Goal: Task Accomplishment & Management: Manage account settings

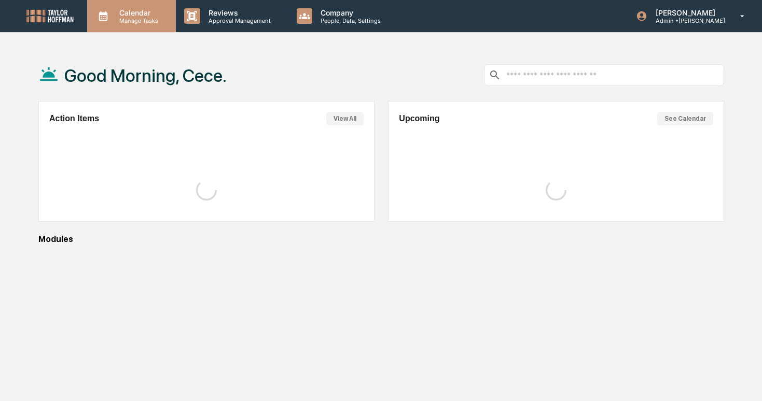
click at [134, 16] on p "Calendar" at bounding box center [137, 12] width 52 height 9
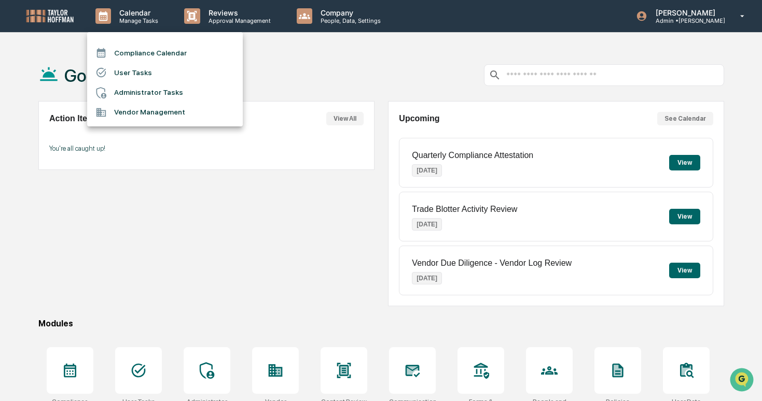
click at [159, 87] on li "Administrator Tasks" at bounding box center [165, 93] width 156 height 20
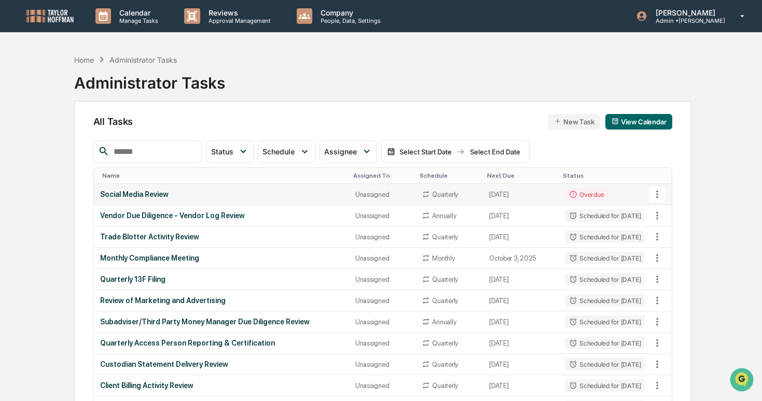
click at [598, 199] on td "Overdue" at bounding box center [605, 194] width 92 height 21
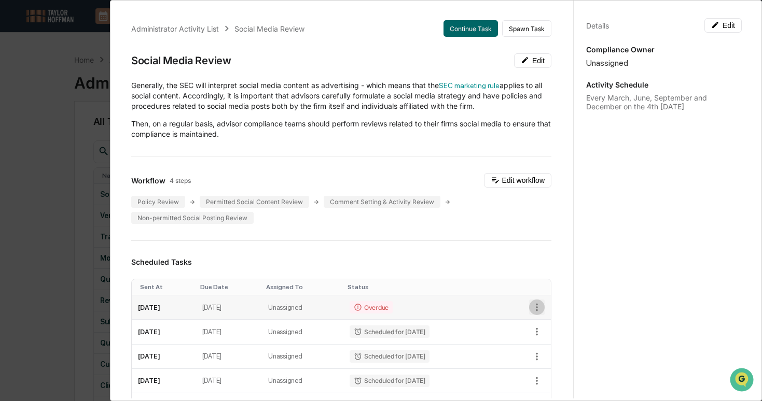
click at [536, 309] on icon "button" at bounding box center [536, 307] width 11 height 11
click at [551, 341] on li "Delete task" at bounding box center [573, 344] width 86 height 19
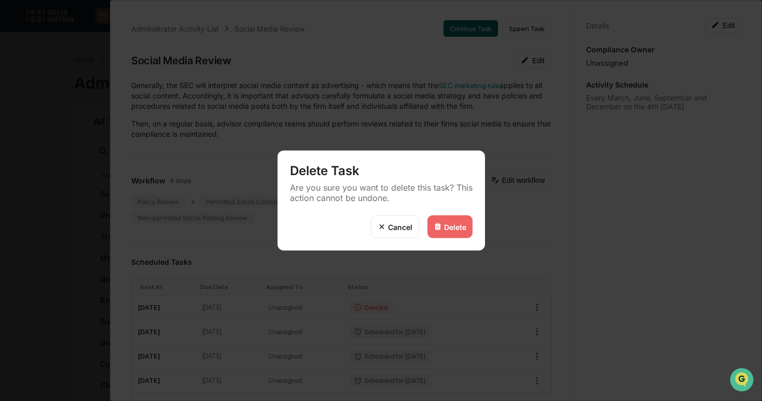
click at [451, 218] on div "Delete" at bounding box center [449, 227] width 45 height 23
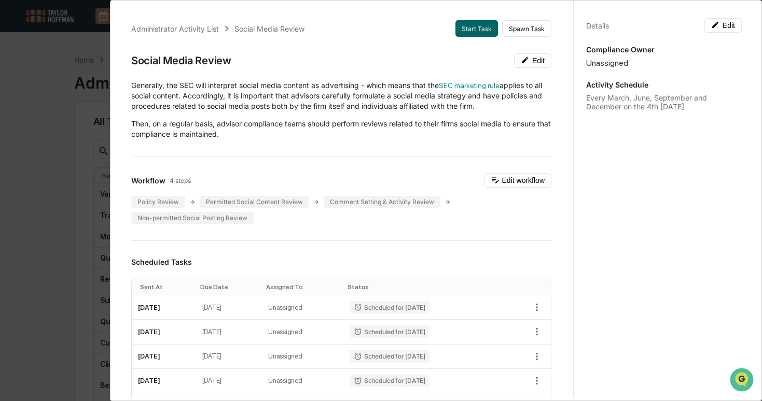
click at [71, 197] on div "Administrator Activity List Social Media Review Start Task Spawn Task Social Me…" at bounding box center [381, 200] width 762 height 401
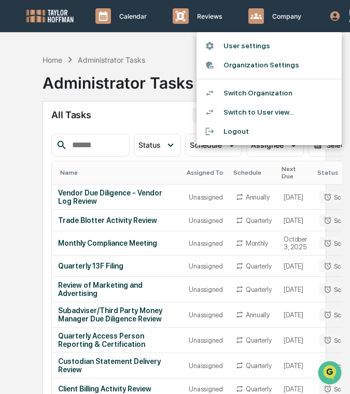
click at [297, 93] on li "Switch Organization" at bounding box center [269, 93] width 145 height 19
